Goal: Navigation & Orientation: Find specific page/section

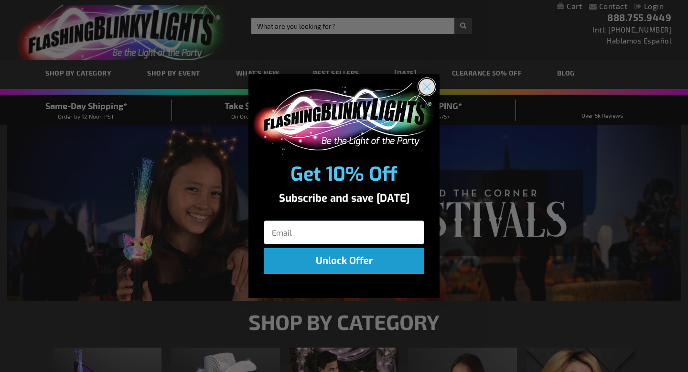
click at [431, 83] on circle "Close dialog" at bounding box center [427, 86] width 16 height 16
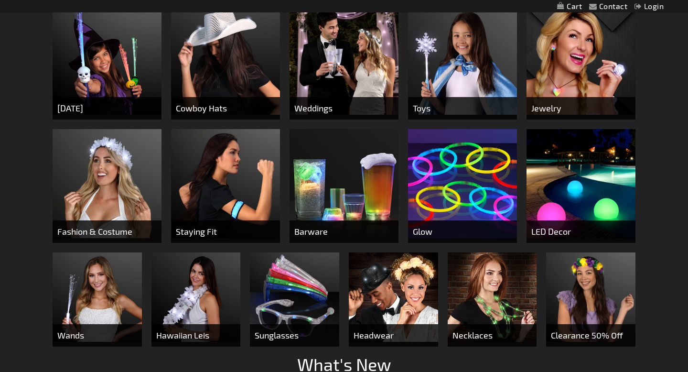
scroll to position [342, 0]
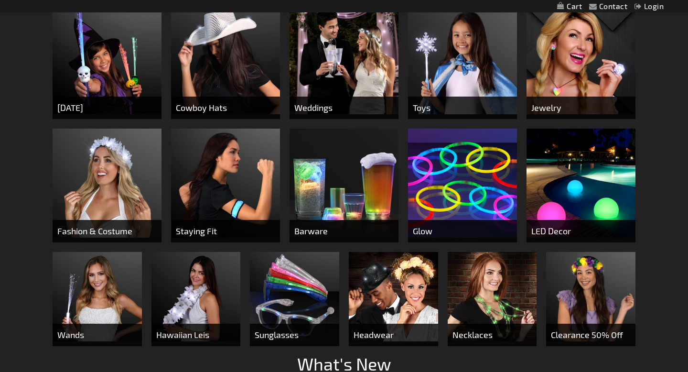
click at [333, 78] on img at bounding box center [344, 59] width 109 height 109
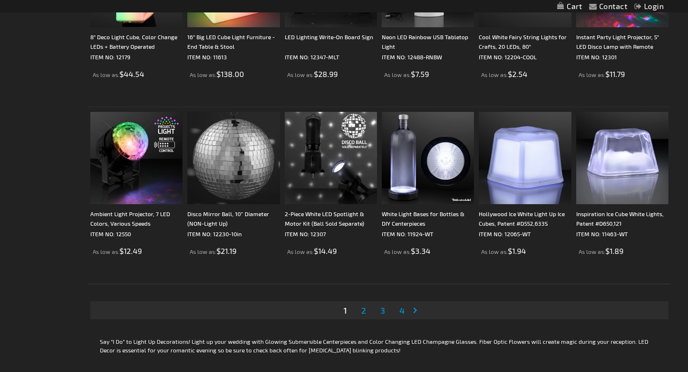
scroll to position [1844, 0]
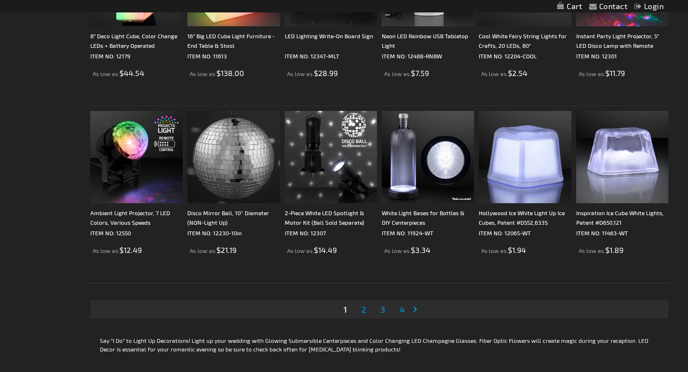
click at [366, 315] on link "Page 2" at bounding box center [363, 309] width 9 height 14
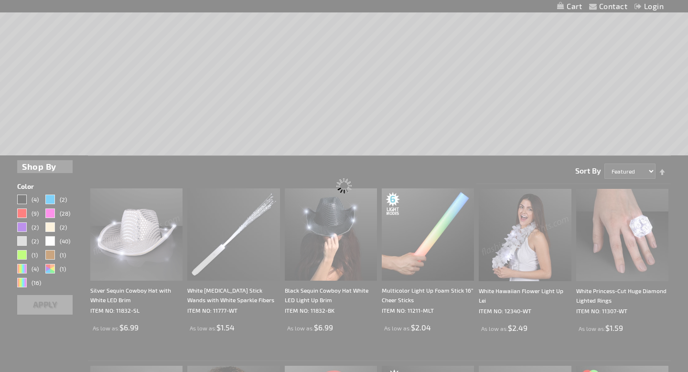
scroll to position [0, 0]
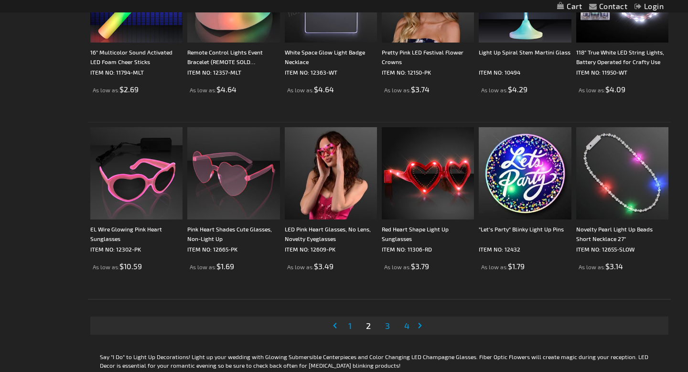
scroll to position [1830, 0]
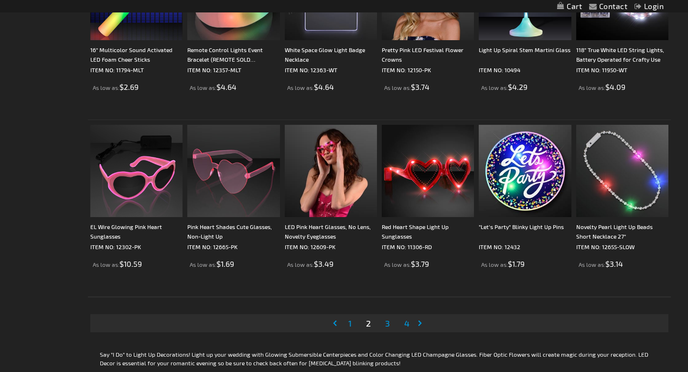
click at [391, 325] on link "Page 3" at bounding box center [387, 323] width 9 height 14
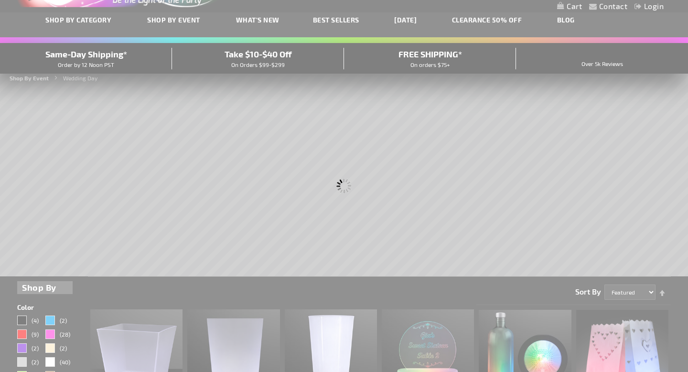
scroll to position [0, 0]
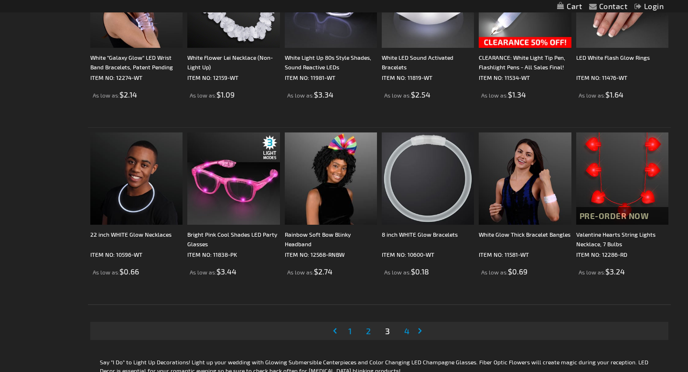
scroll to position [1862, 0]
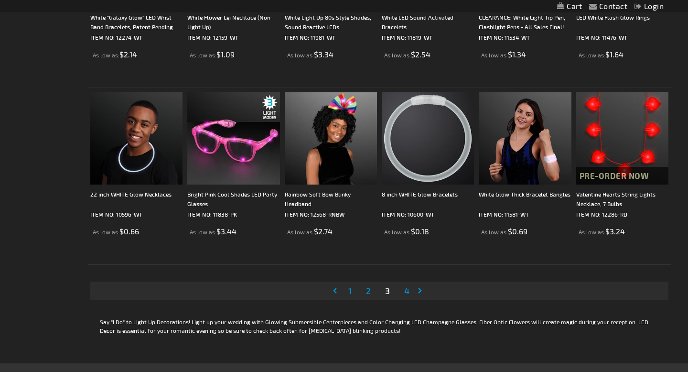
click at [406, 291] on span "4" at bounding box center [406, 290] width 5 height 11
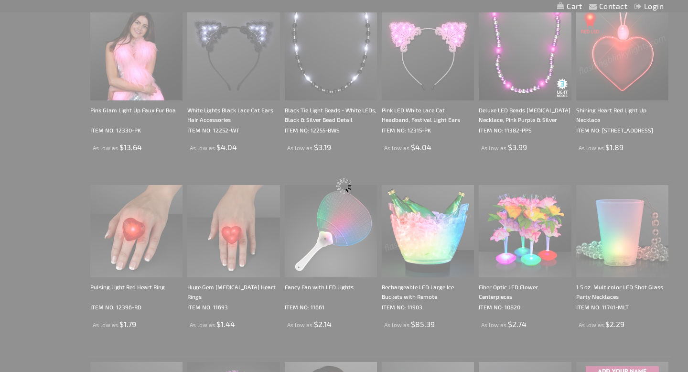
scroll to position [435, 0]
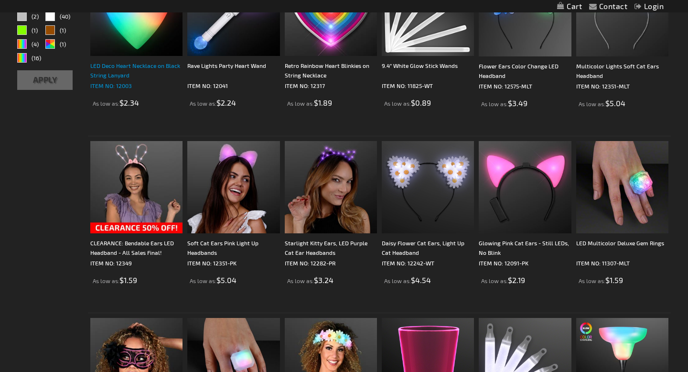
scroll to position [391, 0]
